Goal: Contribute content: Add original content to the website for others to see

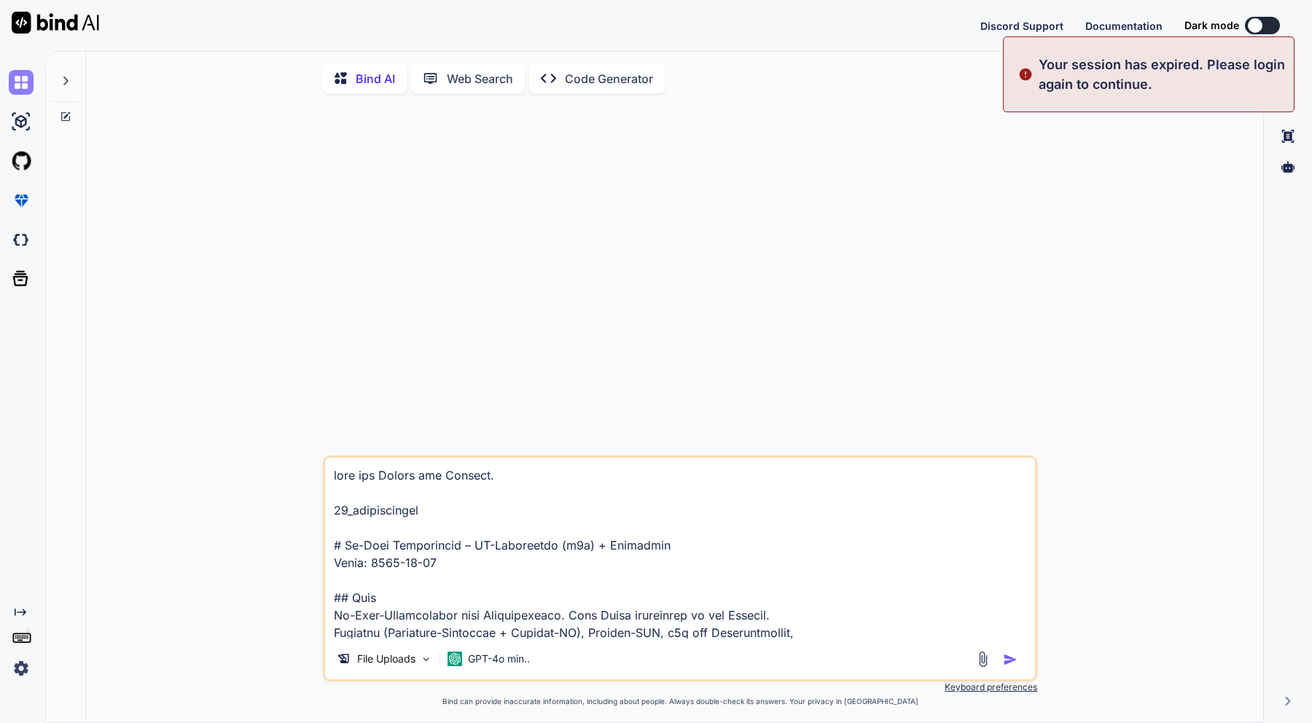
click at [24, 80] on img at bounding box center [21, 82] width 25 height 25
type textarea "x"
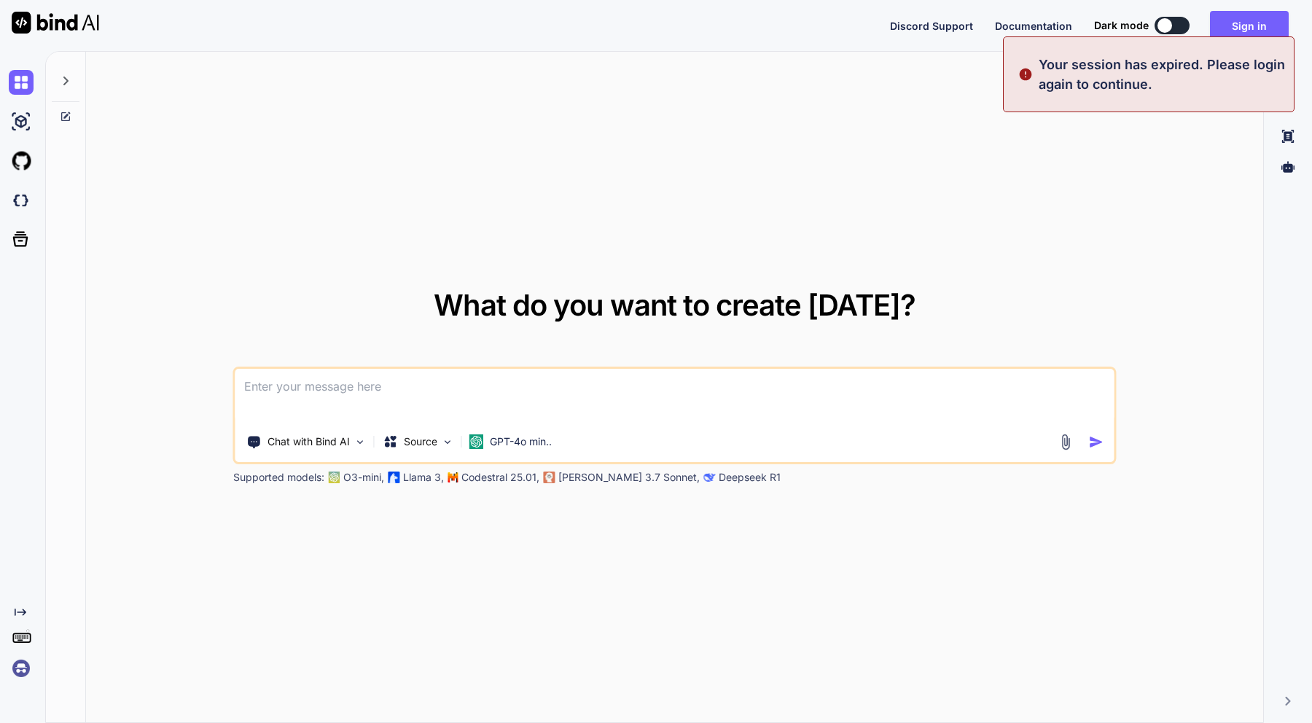
click at [21, 671] on img at bounding box center [21, 668] width 25 height 25
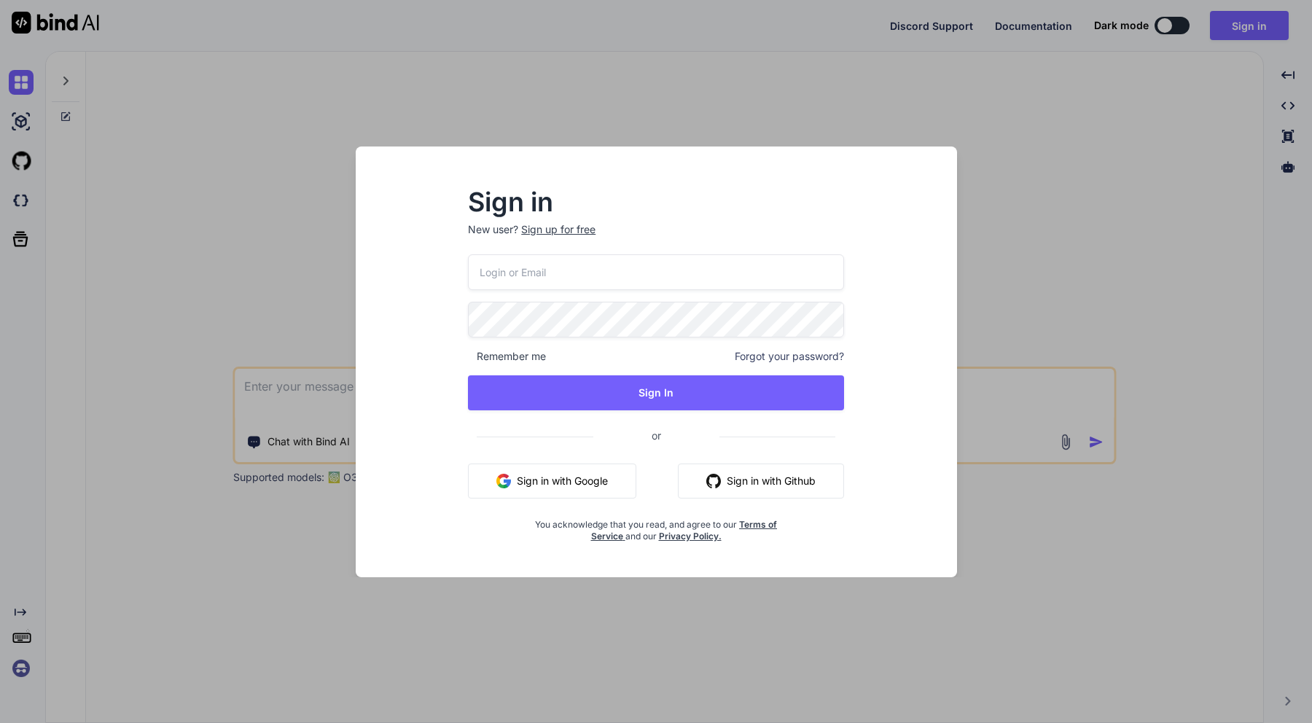
type input "[EMAIL_ADDRESS][DOMAIN_NAME]"
click at [577, 485] on button "Sign in with Google" at bounding box center [552, 481] width 168 height 35
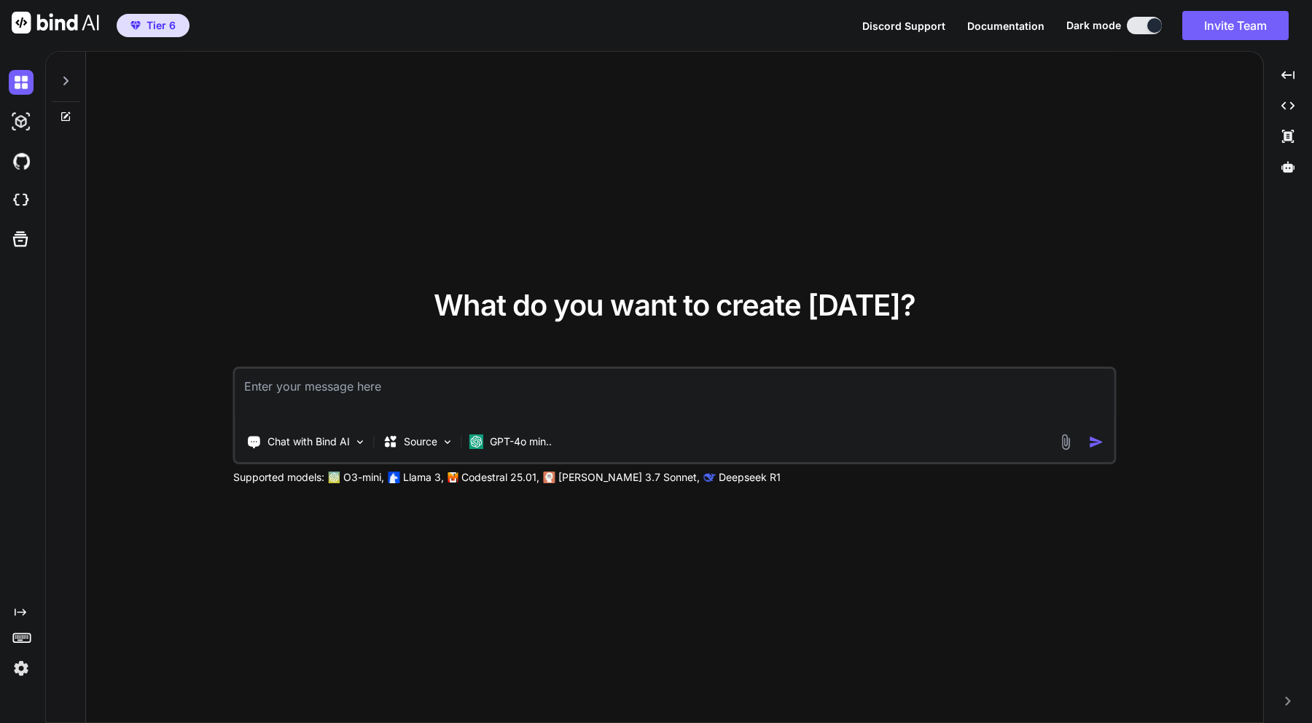
click at [24, 673] on img at bounding box center [21, 668] width 25 height 25
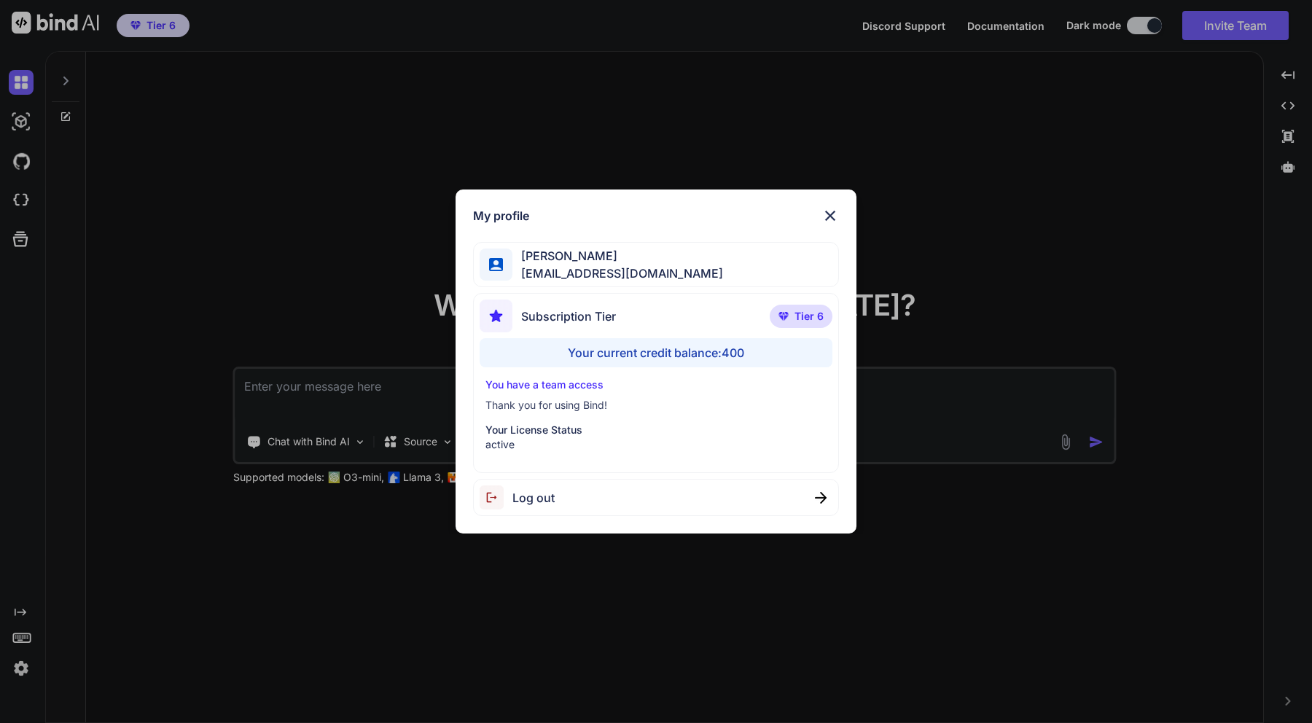
click at [63, 472] on div "My profile [PERSON_NAME] [EMAIL_ADDRESS][DOMAIN_NAME] Subscription Tier Tier 6 …" at bounding box center [656, 361] width 1312 height 723
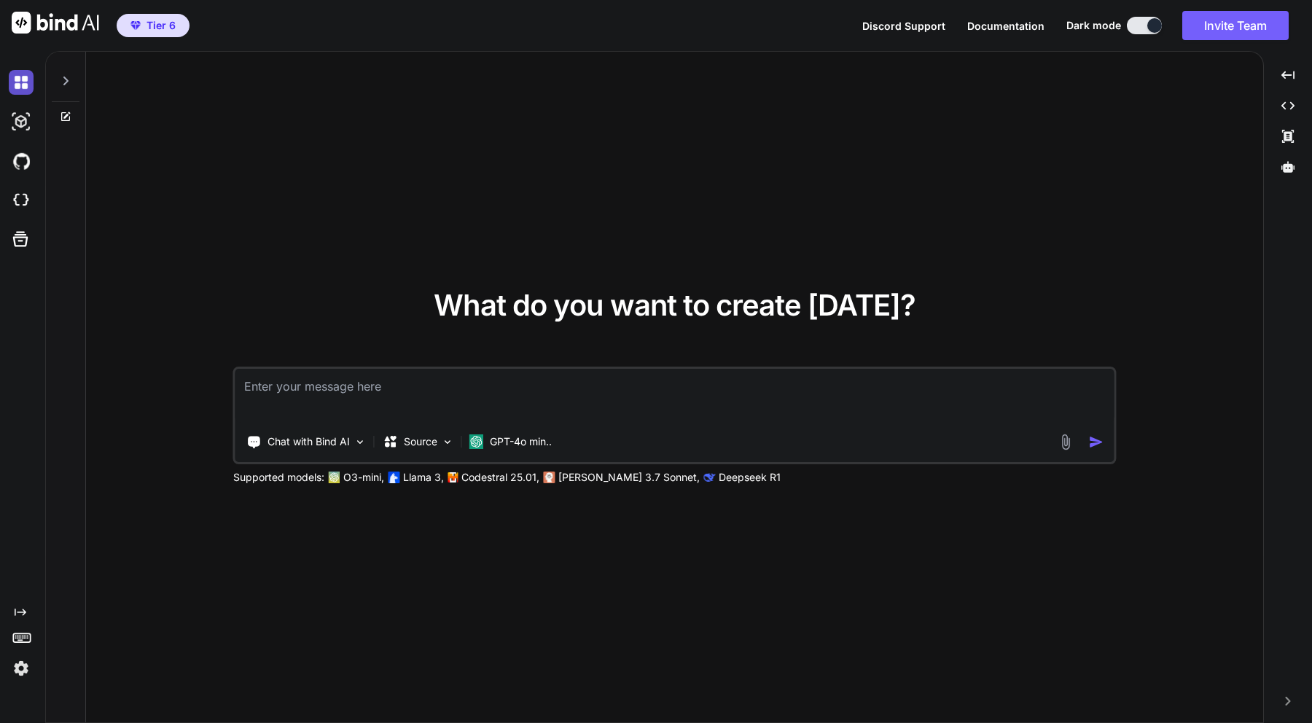
click at [25, 82] on img at bounding box center [21, 82] width 25 height 25
click at [320, 386] on textarea at bounding box center [674, 396] width 878 height 54
click at [436, 388] on textarea at bounding box center [674, 396] width 878 height 54
paste textarea "Lor ipsu dol sitame conse Adipi elitsedd.ei temp. Incid utla etd mag aliquaeni …"
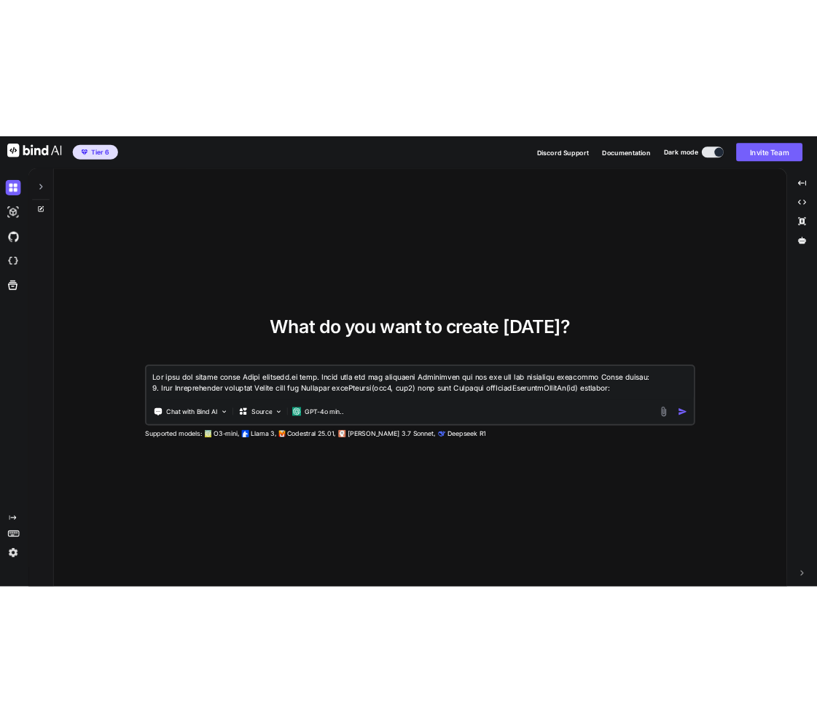
scroll to position [211, 0]
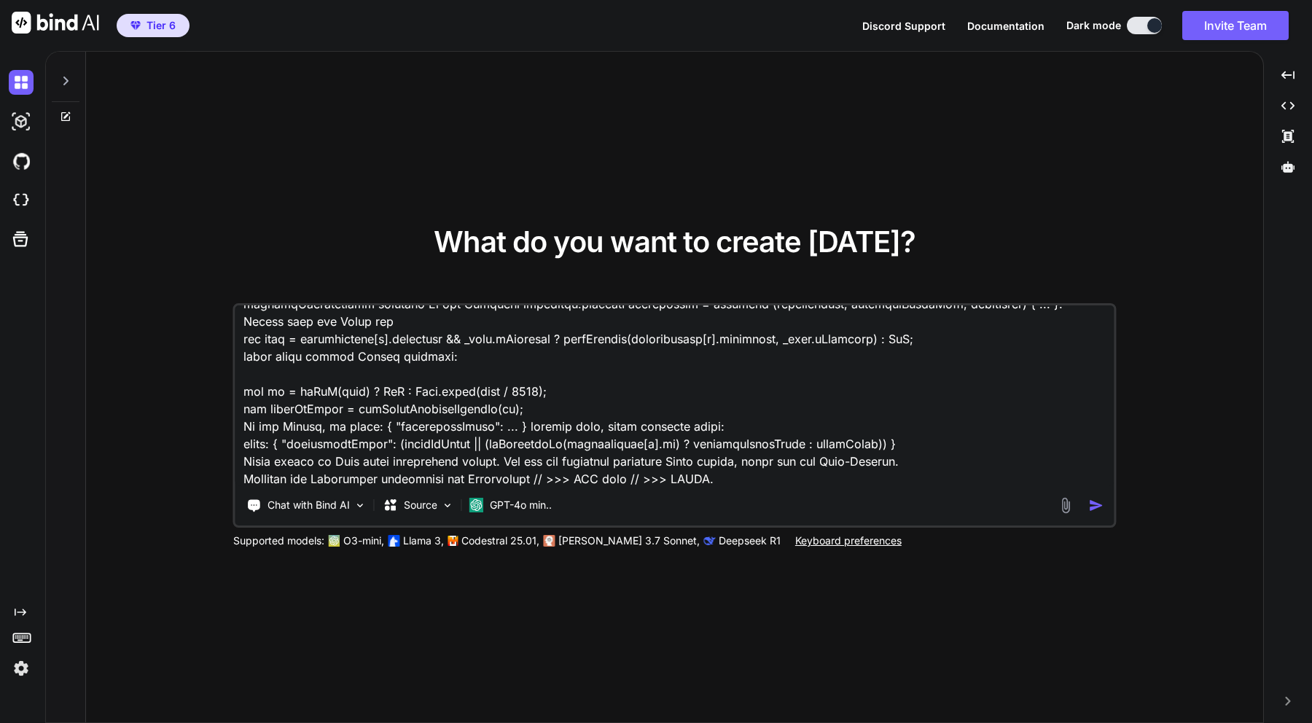
type textarea "Lor ipsu dol sitame conse Adipi elitsedd.ei temp. Incid utla etd mag aliquaeni …"
click at [1059, 503] on img at bounding box center [1065, 505] width 17 height 17
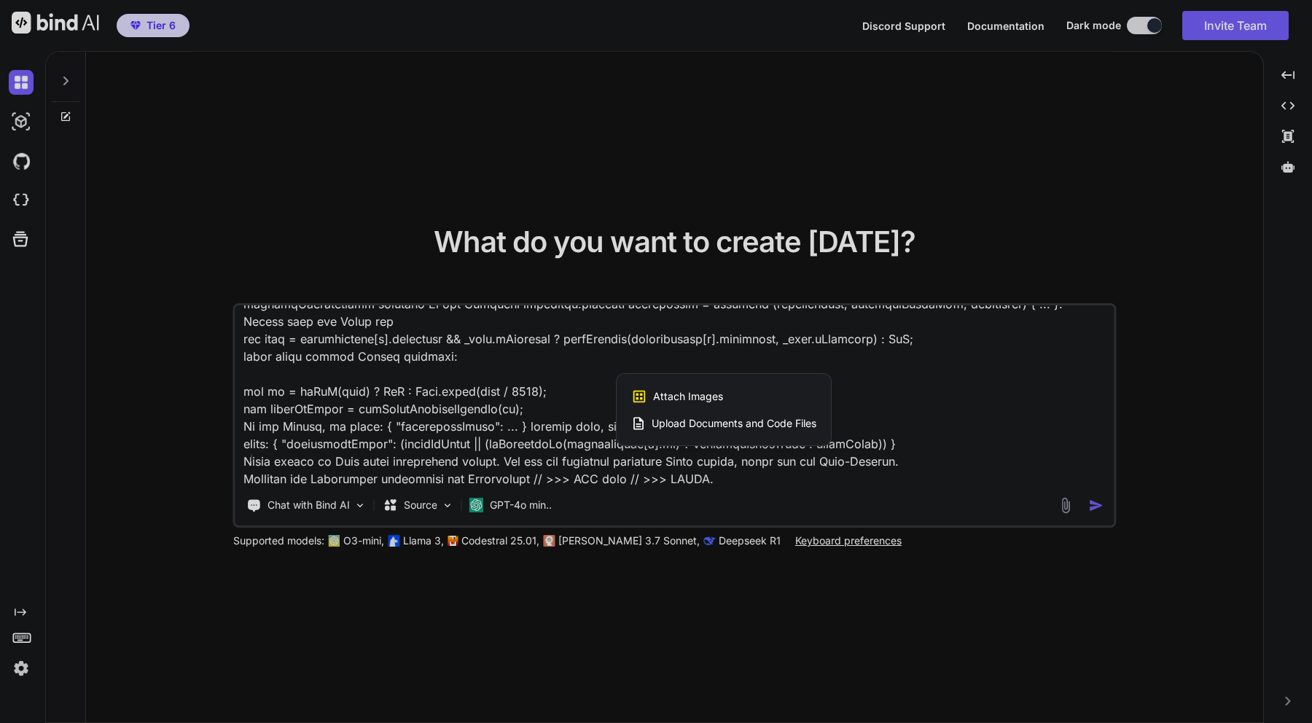
click at [703, 424] on span "Upload Documents and Code Files" at bounding box center [734, 423] width 165 height 15
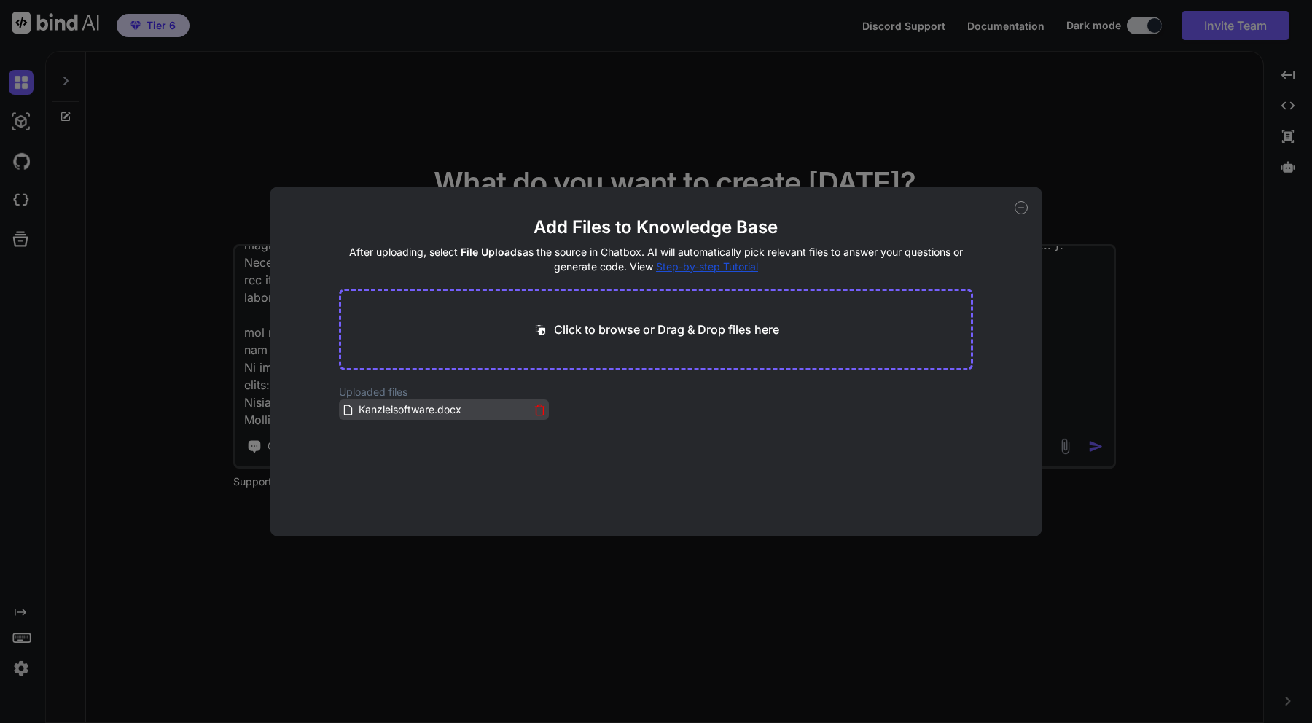
click at [537, 408] on icon at bounding box center [540, 410] width 12 height 12
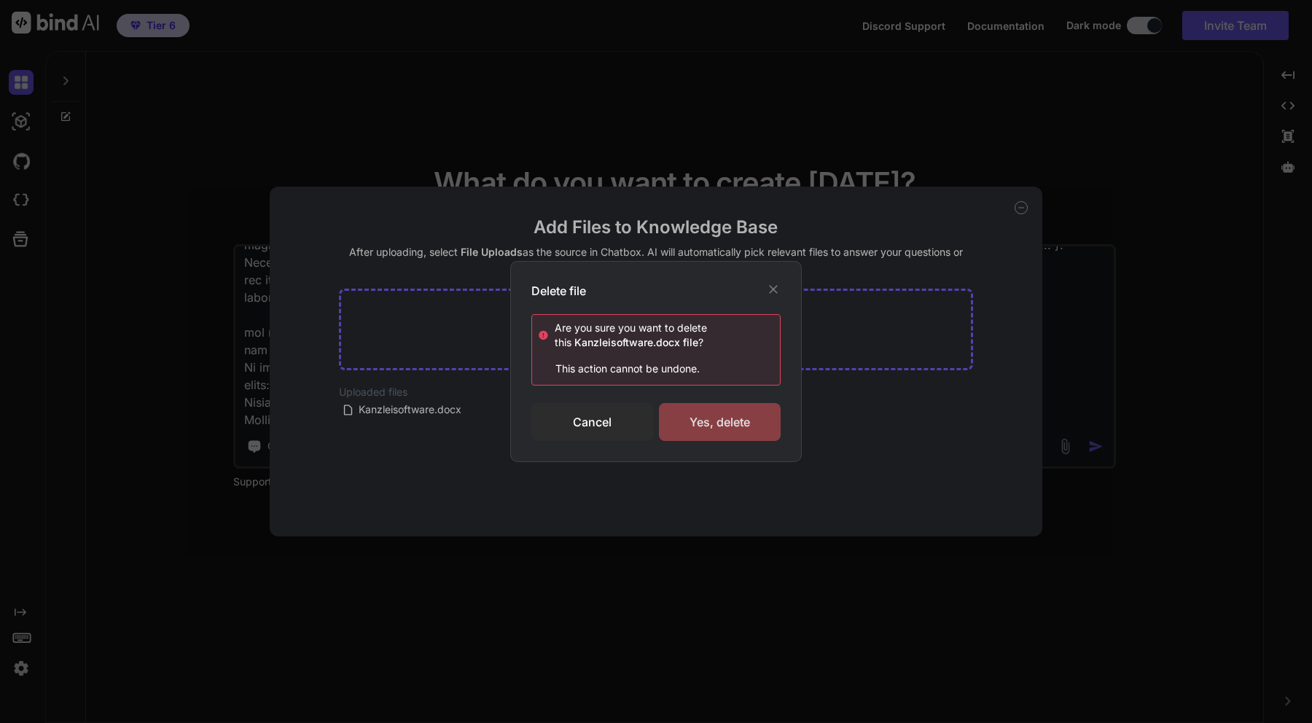
click at [718, 426] on div "Yes, delete" at bounding box center [720, 422] width 122 height 38
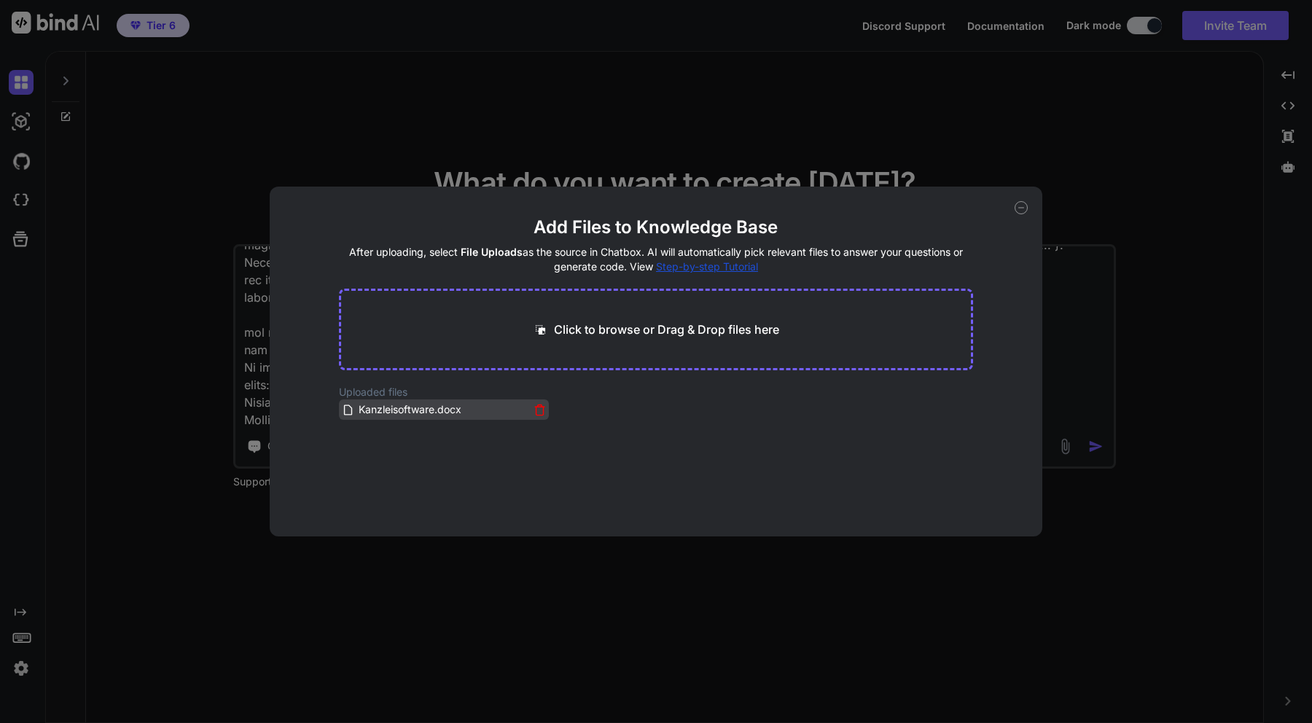
click at [537, 407] on icon at bounding box center [539, 407] width 9 height 0
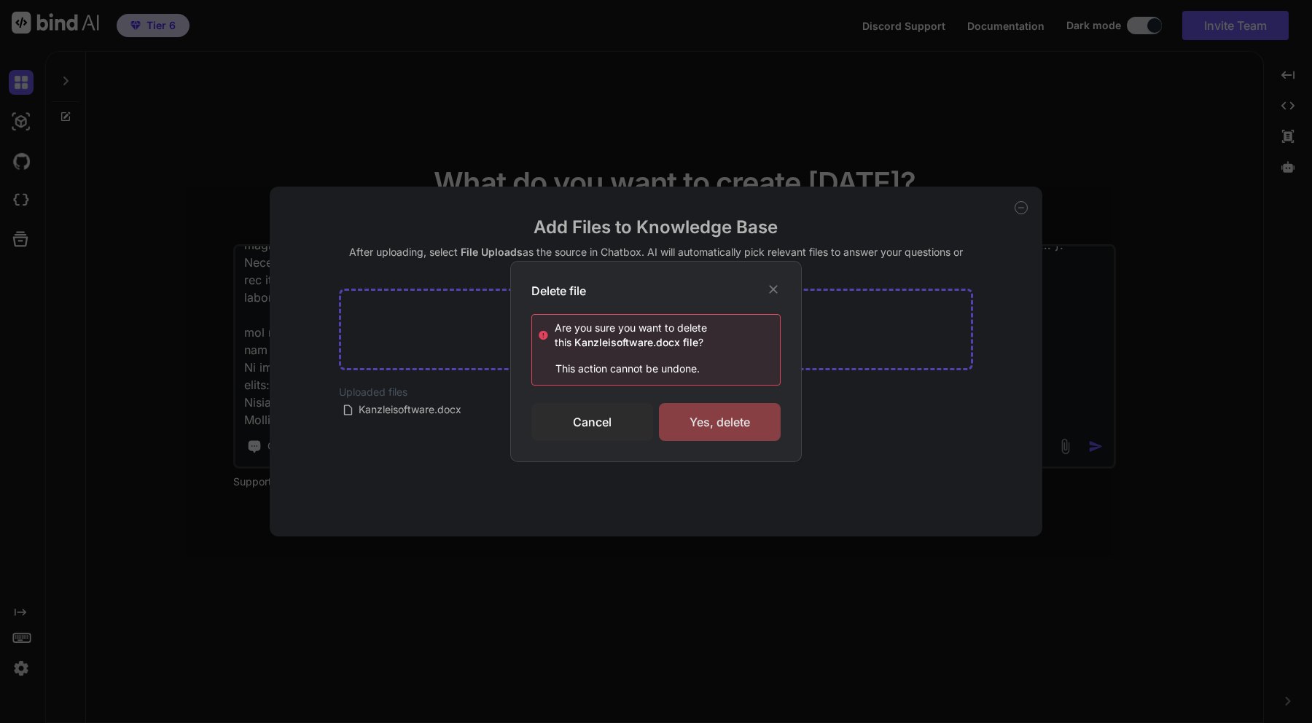
click at [709, 418] on div "Yes, delete" at bounding box center [720, 422] width 122 height 38
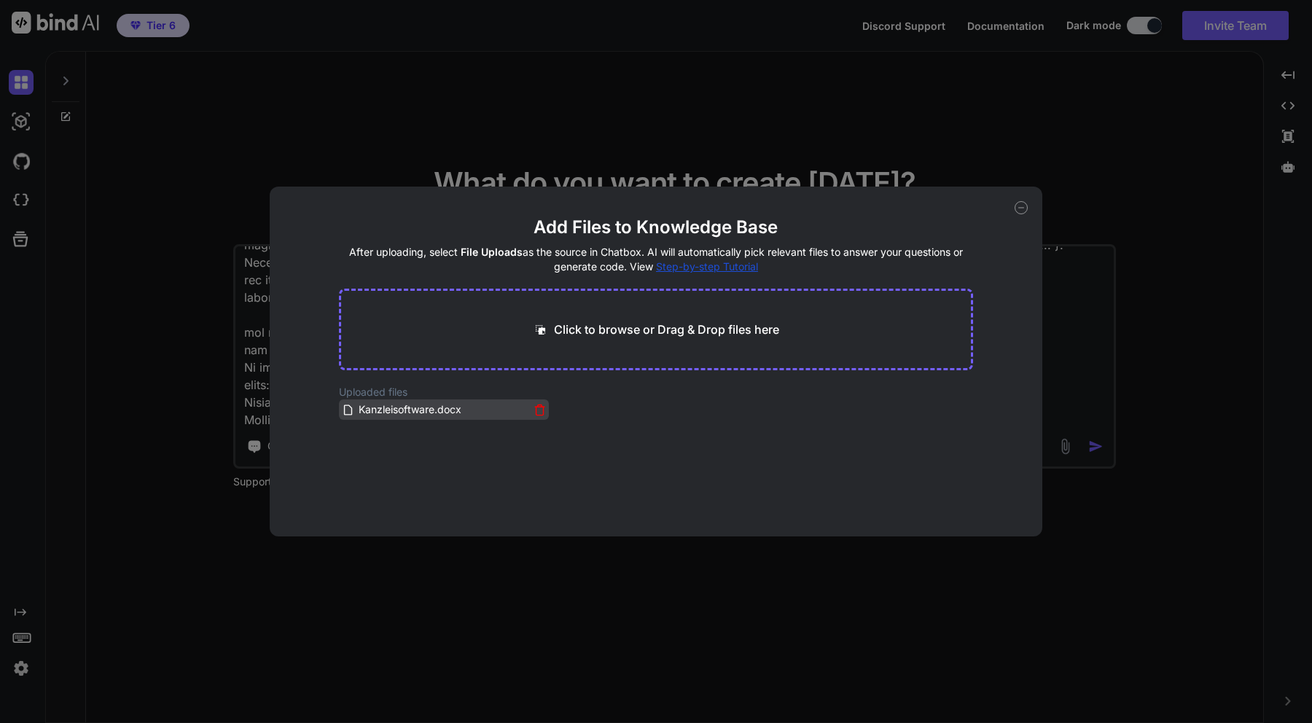
click at [535, 409] on icon at bounding box center [540, 410] width 12 height 12
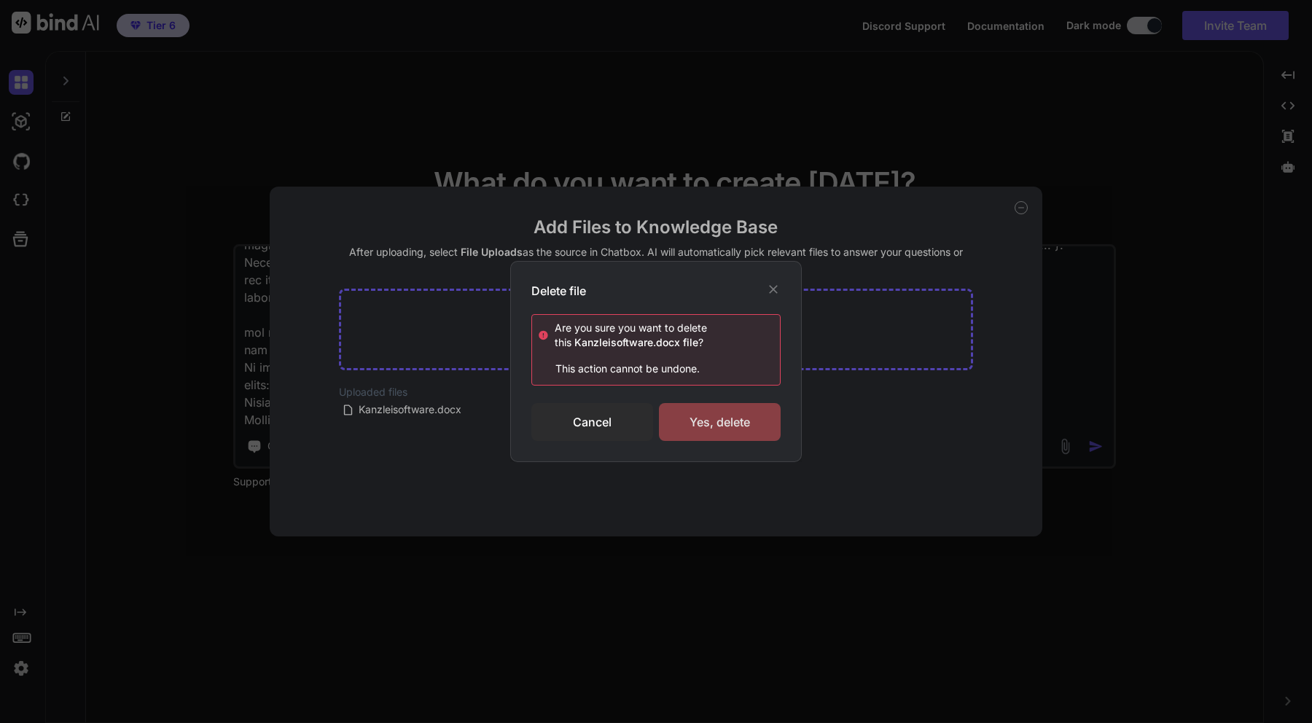
click at [713, 418] on div "Yes, delete" at bounding box center [720, 422] width 122 height 38
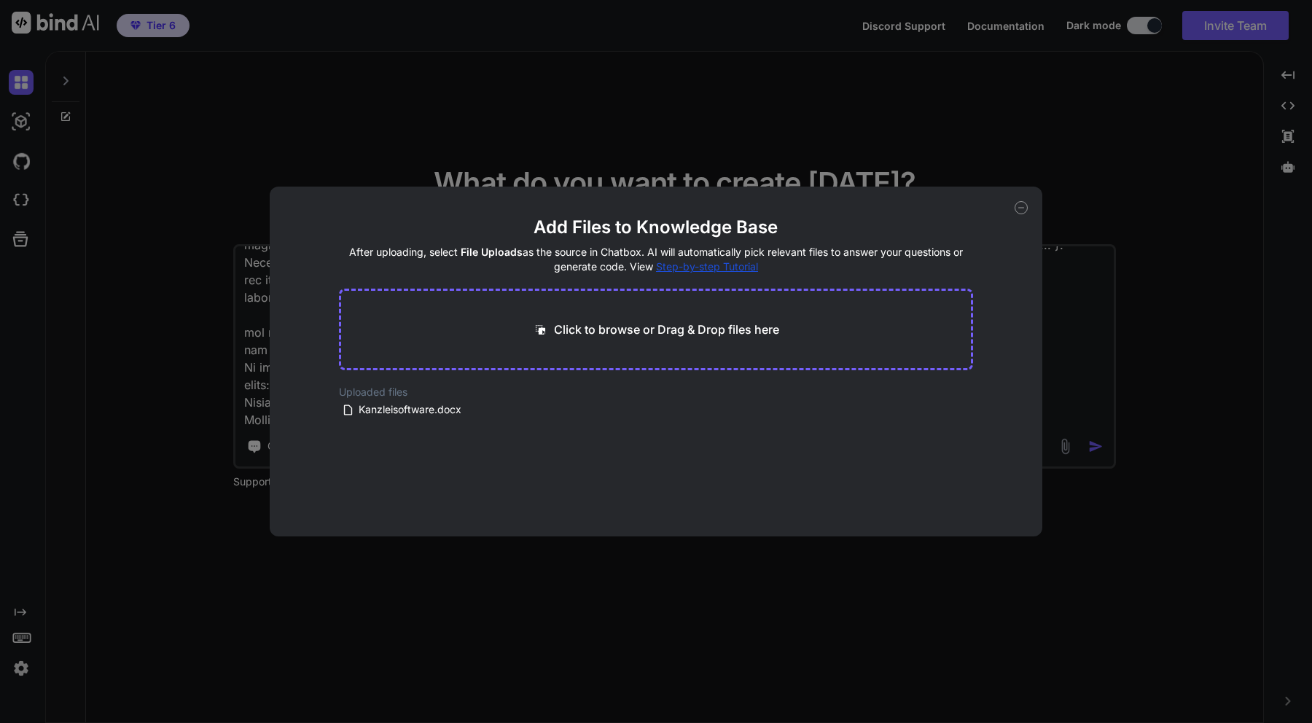
click at [947, 134] on div "Add Files to Knowledge Base After uploading, select File Uploads as the source …" at bounding box center [656, 361] width 1312 height 723
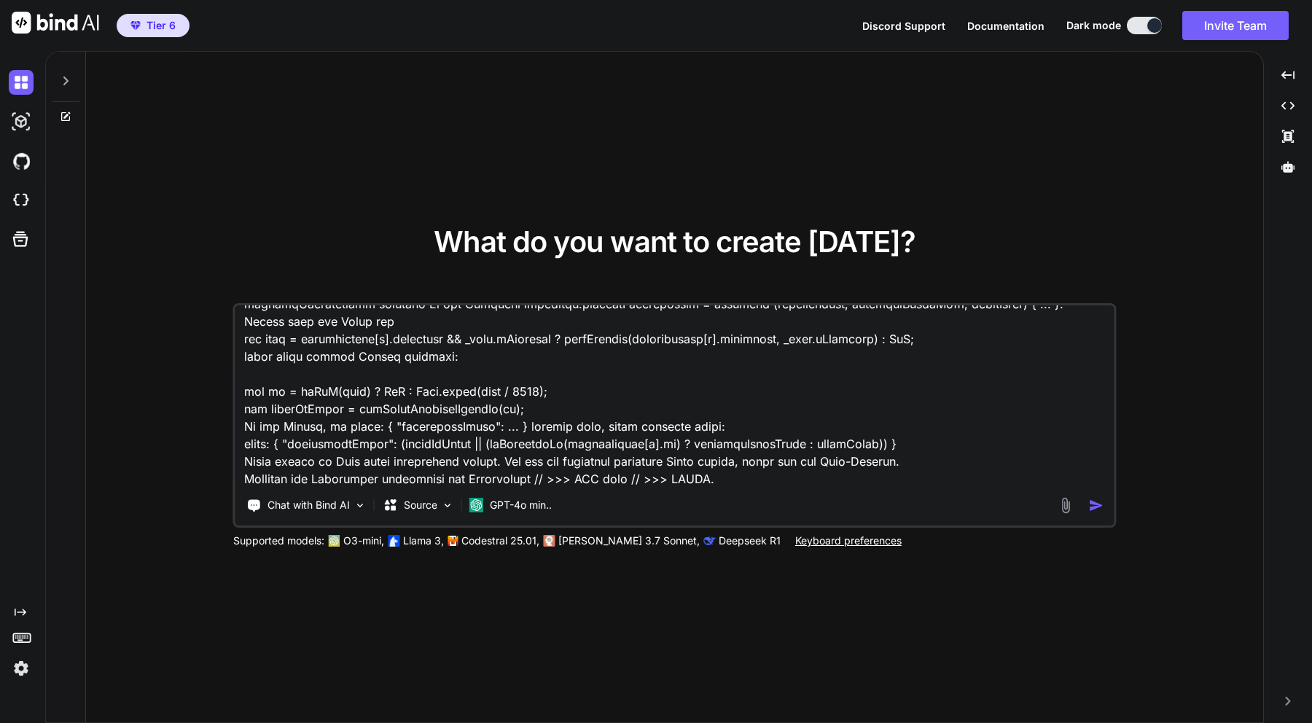
click at [1067, 501] on img at bounding box center [1065, 505] width 17 height 17
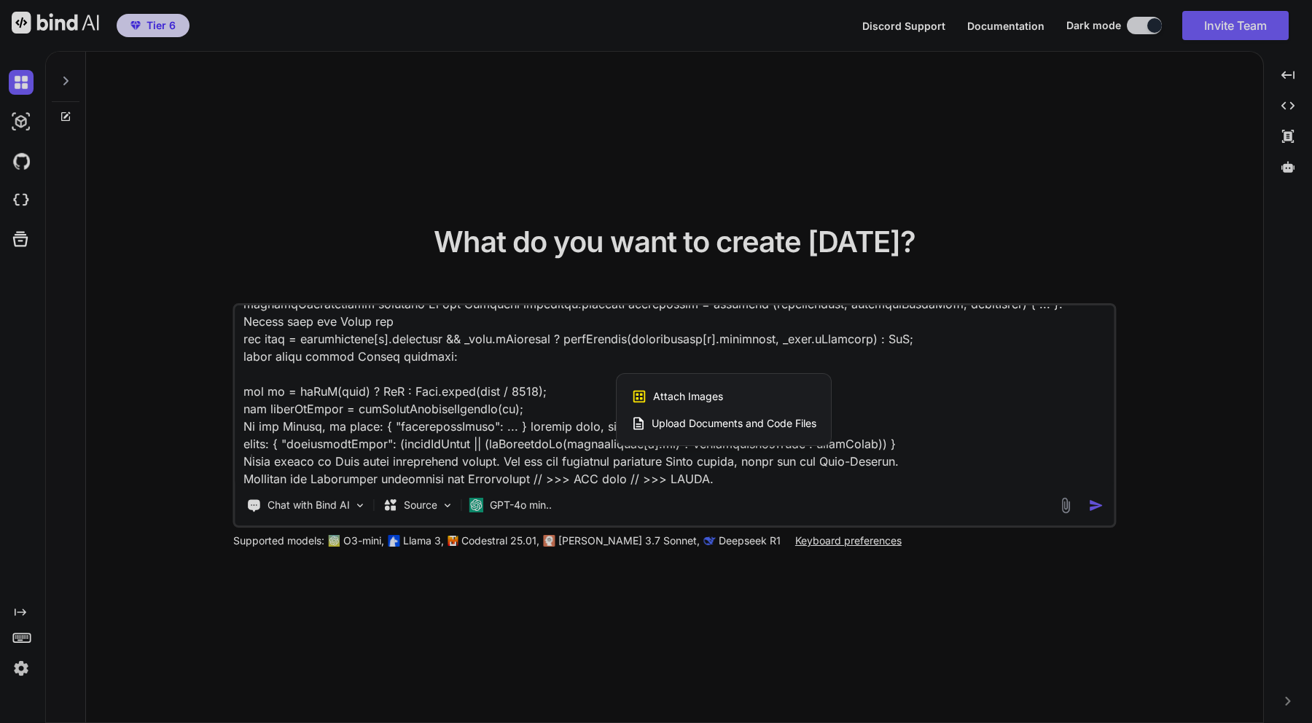
click at [737, 415] on div "Upload Documents and Code Files" at bounding box center [723, 423] width 185 height 26
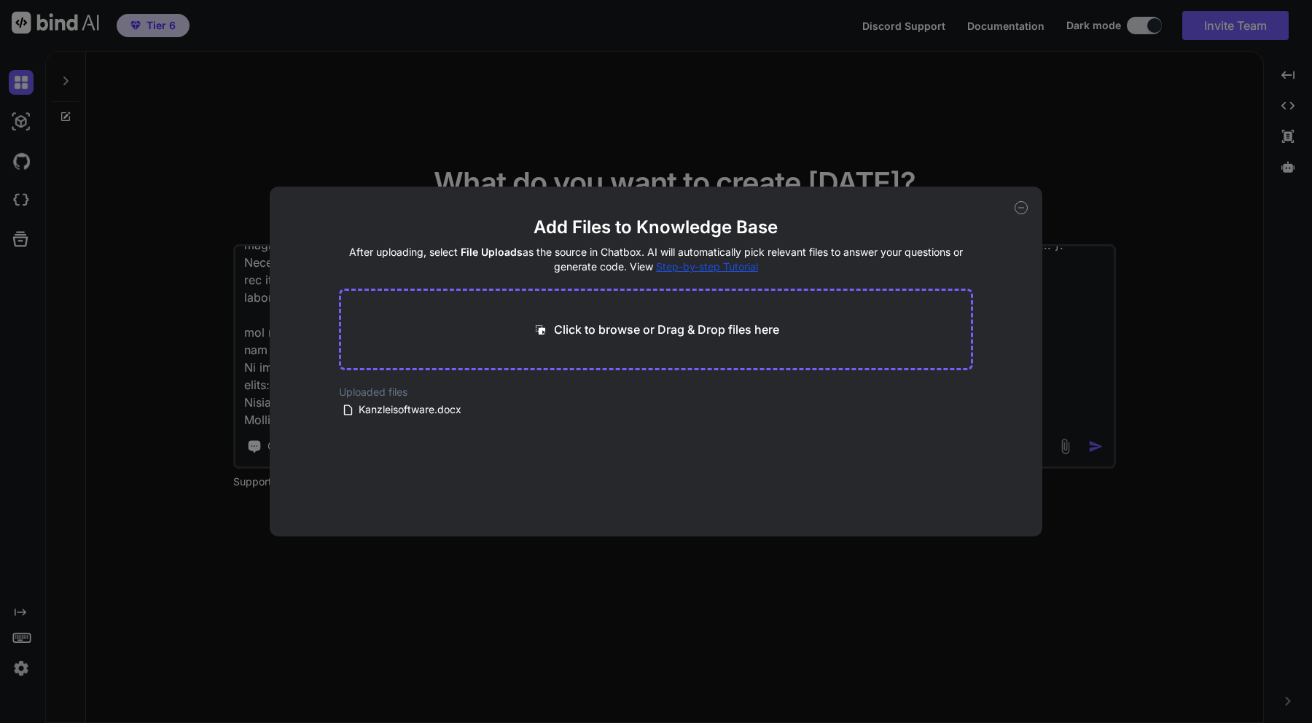
click at [606, 350] on div "Click to browse or Drag & Drop files here" at bounding box center [656, 330] width 635 height 82
click at [601, 322] on p "Click to browse or Drag & Drop files here" at bounding box center [666, 329] width 225 height 17
type input "C:\fakepath\calendar11.js"
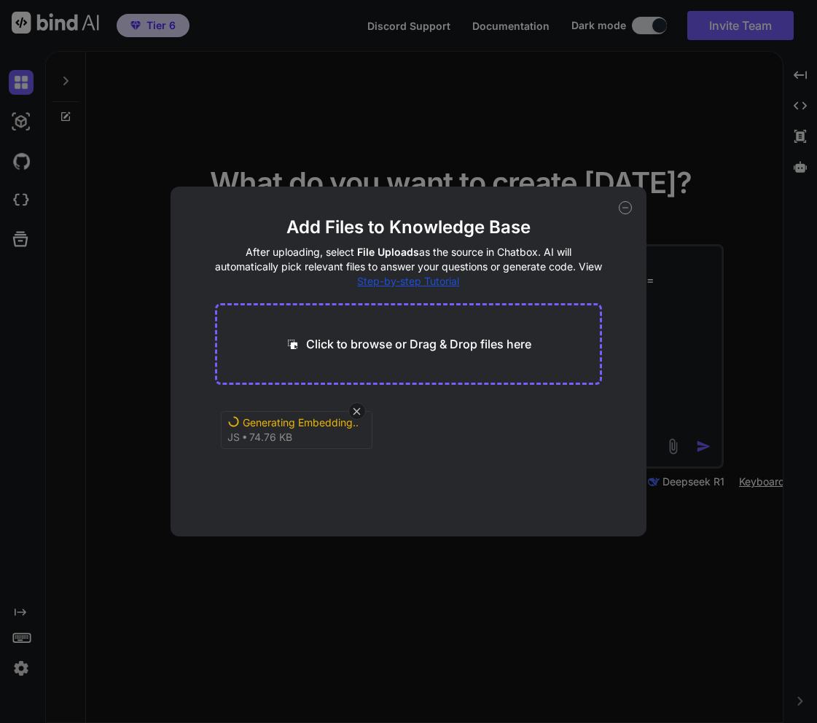
scroll to position [246, 0]
click at [321, 425] on div "Generating Embedding..." at bounding box center [301, 422] width 117 height 15
click at [355, 413] on icon at bounding box center [356, 410] width 7 height 7
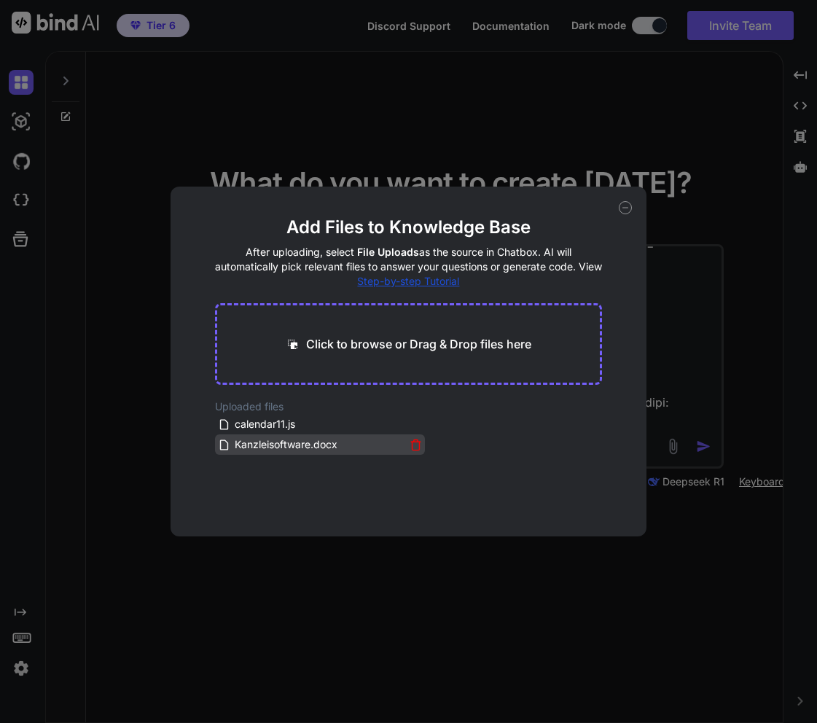
click at [410, 445] on icon at bounding box center [416, 445] width 12 height 12
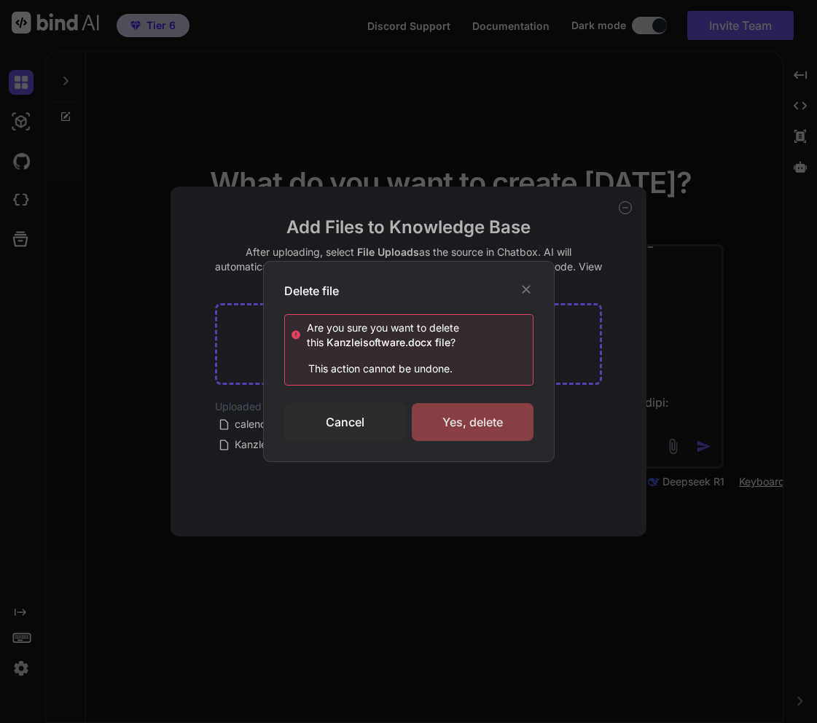
click at [434, 429] on div "Yes, delete" at bounding box center [473, 422] width 122 height 38
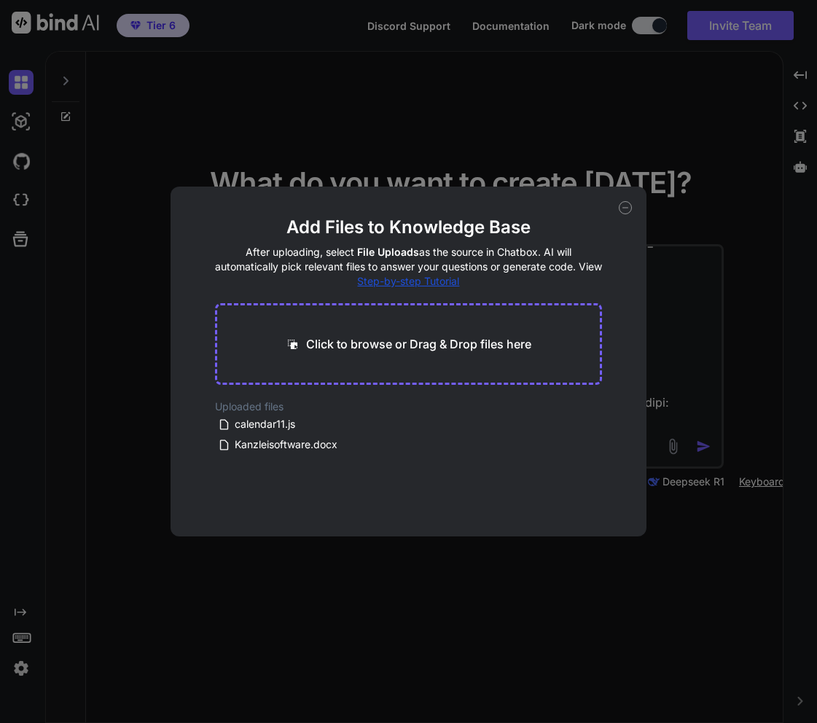
click at [614, 160] on div "Add Files to Knowledge Base After uploading, select File Uploads as the source …" at bounding box center [408, 361] width 817 height 723
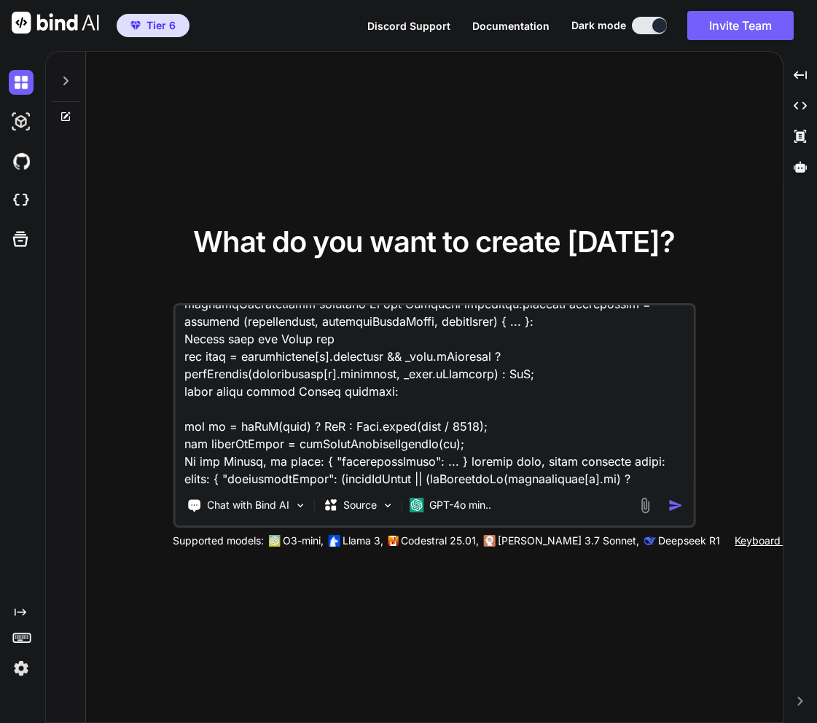
click at [641, 507] on img at bounding box center [644, 505] width 17 height 17
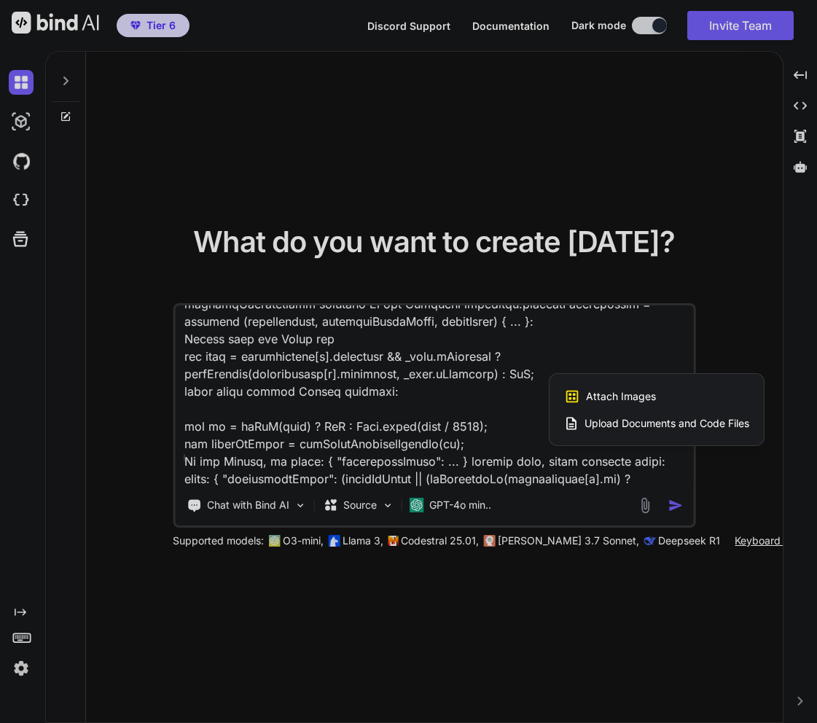
click at [630, 426] on span "Upload Documents and Code Files" at bounding box center [667, 423] width 165 height 15
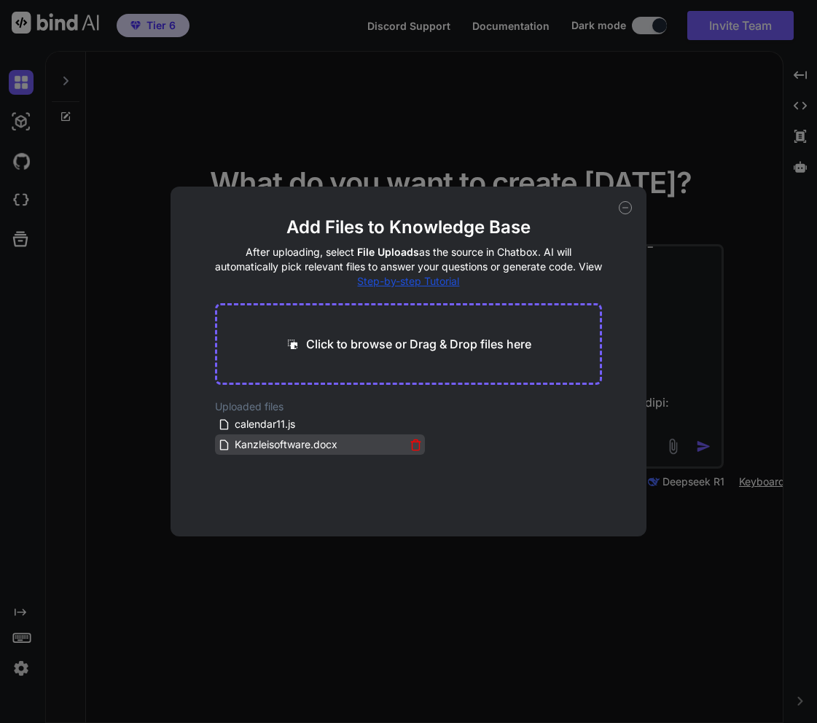
click at [410, 442] on icon at bounding box center [416, 445] width 12 height 12
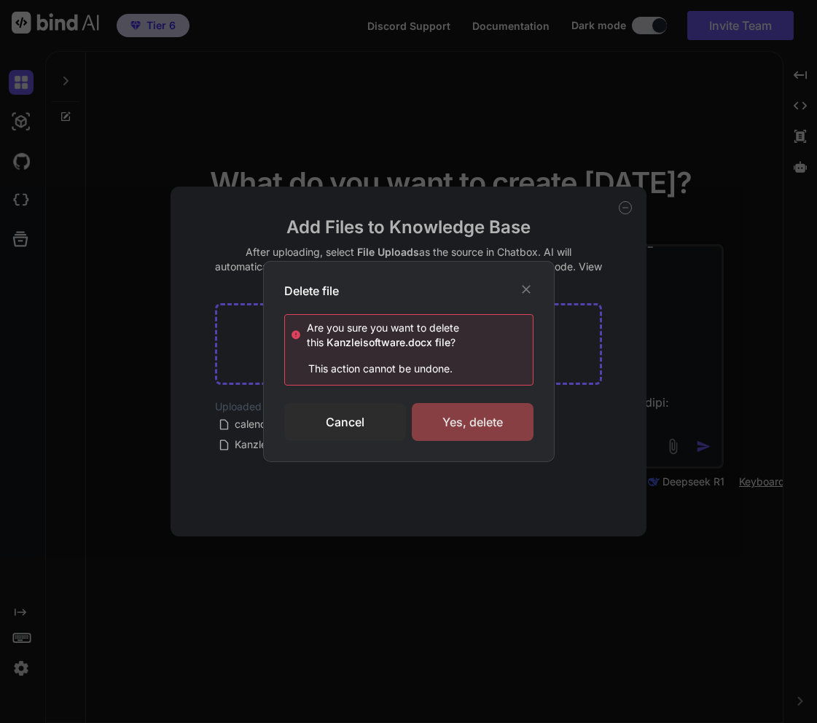
click at [448, 424] on div "Yes, delete" at bounding box center [473, 422] width 122 height 38
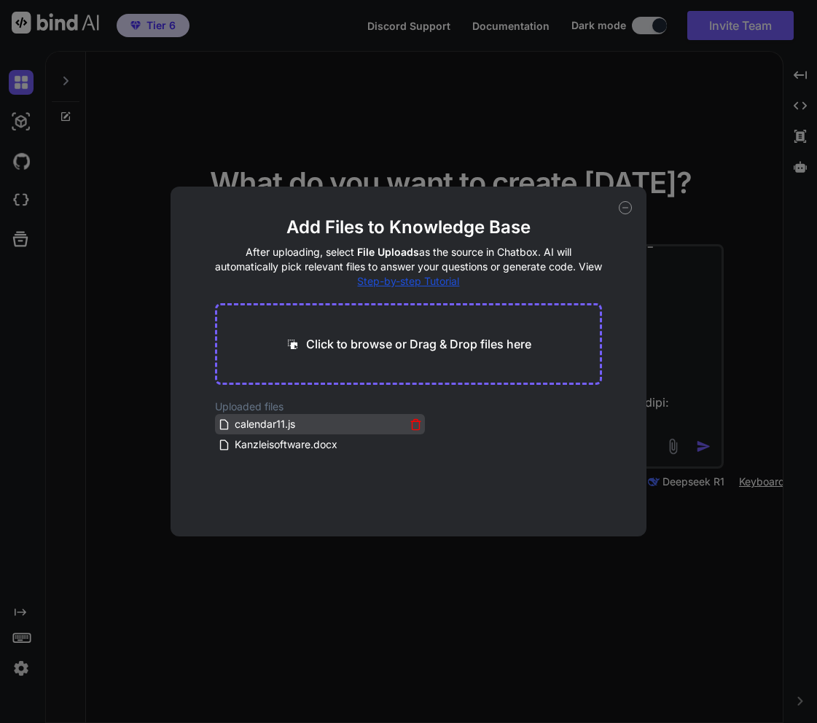
drag, startPoint x: 307, startPoint y: 423, endPoint x: 251, endPoint y: 423, distance: 55.4
click at [251, 423] on div "calendar11.js" at bounding box center [311, 423] width 187 height 17
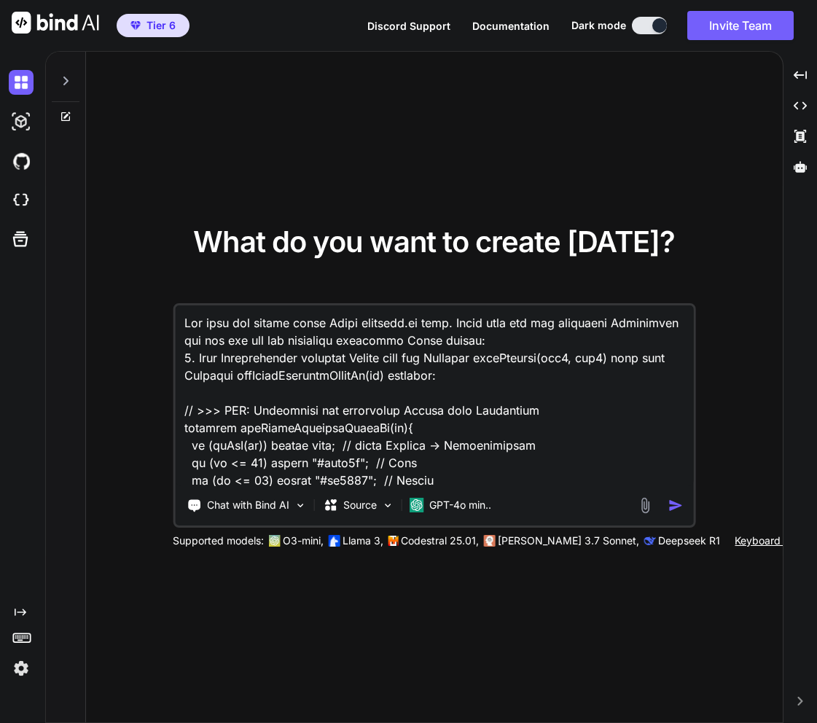
type textarea "x"
click at [399, 321] on textarea at bounding box center [434, 395] width 518 height 181
type textarea "Lor ipsu dol sitame conse Adipi elitsedd8.ei temp. Incid utla etd mag aliquaeni…"
type textarea "x"
type textarea "Lor ipsu dol sitame conse Adipi elitsedd26.ei temp. Incid utla etd mag aliquaen…"
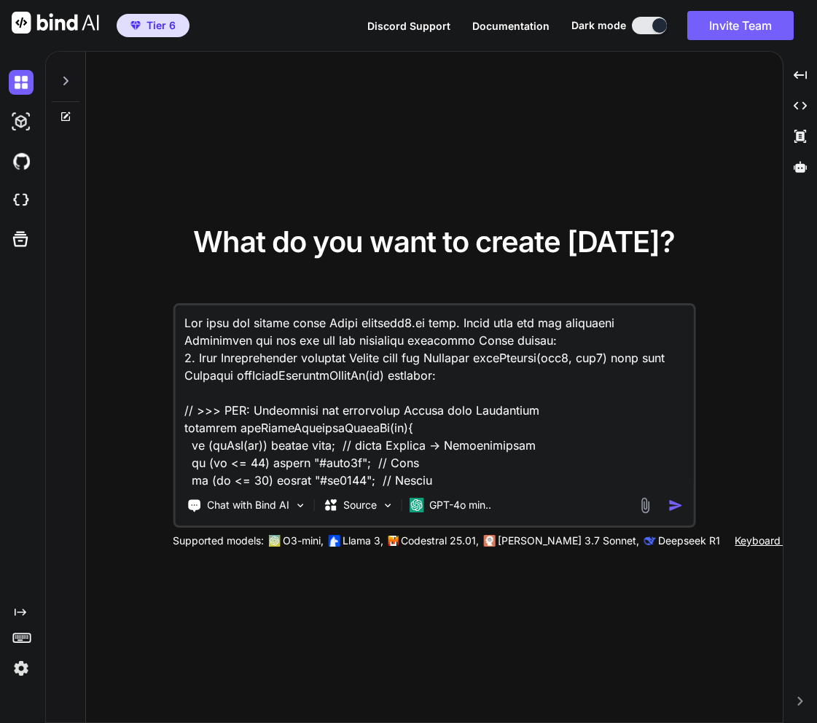
type textarea "x"
type textarea "Lor ipsu dol sitame conse Adipi elitsedd26.ei temp. Incid utla etd mag aliquaen…"
click at [678, 502] on img "button" at bounding box center [675, 505] width 15 height 15
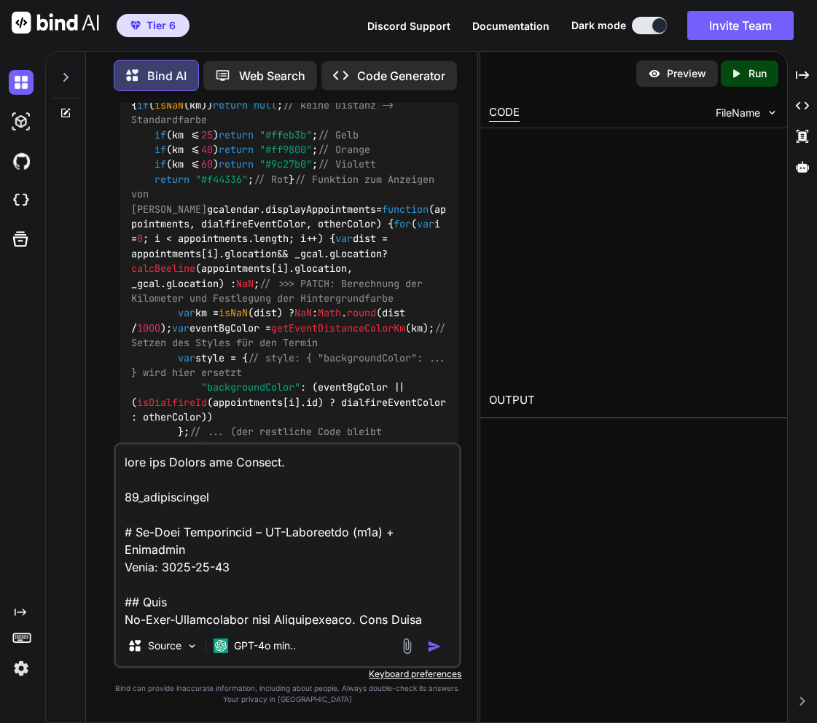
scroll to position [951, 0]
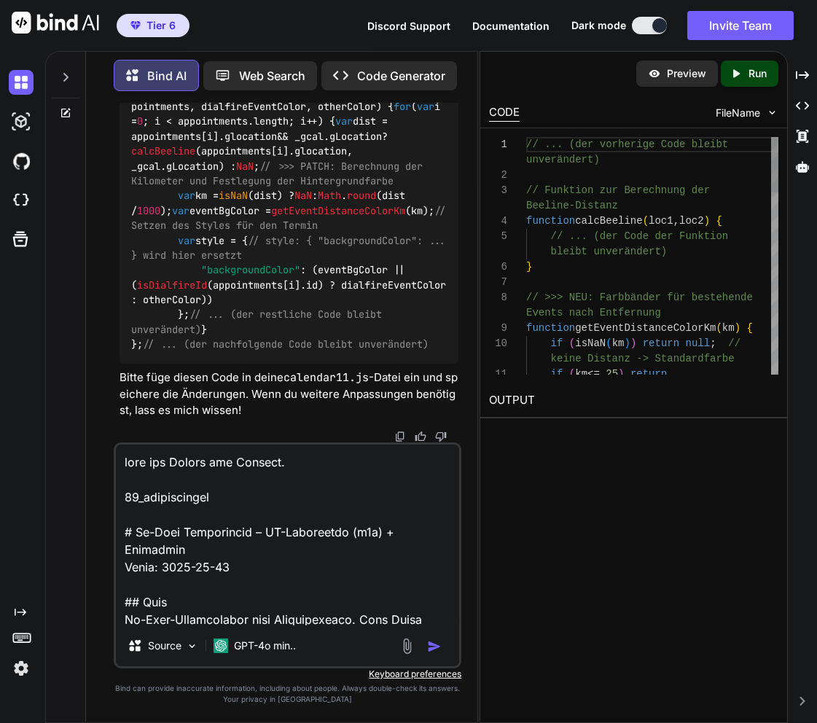
type textarea "x"
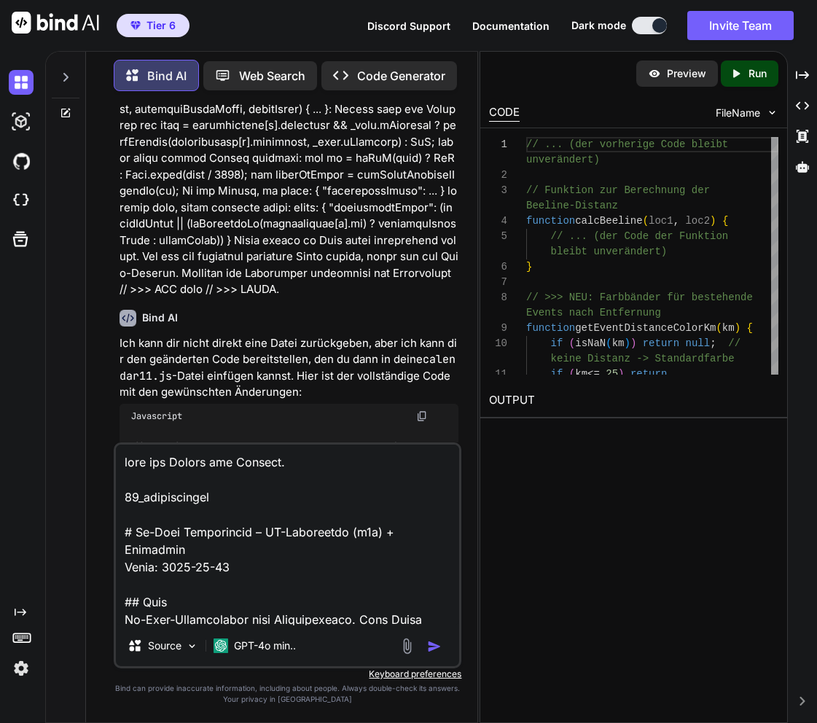
scroll to position [184, 0]
